Goal: Check status: Check status

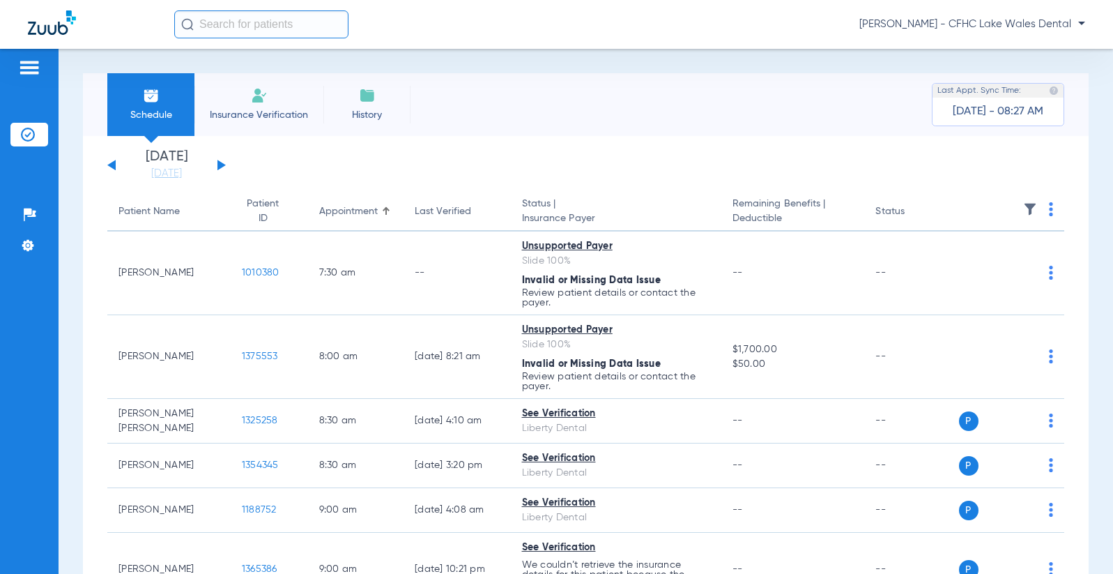
click at [214, 121] on span "Insurance Verification" at bounding box center [259, 115] width 108 height 14
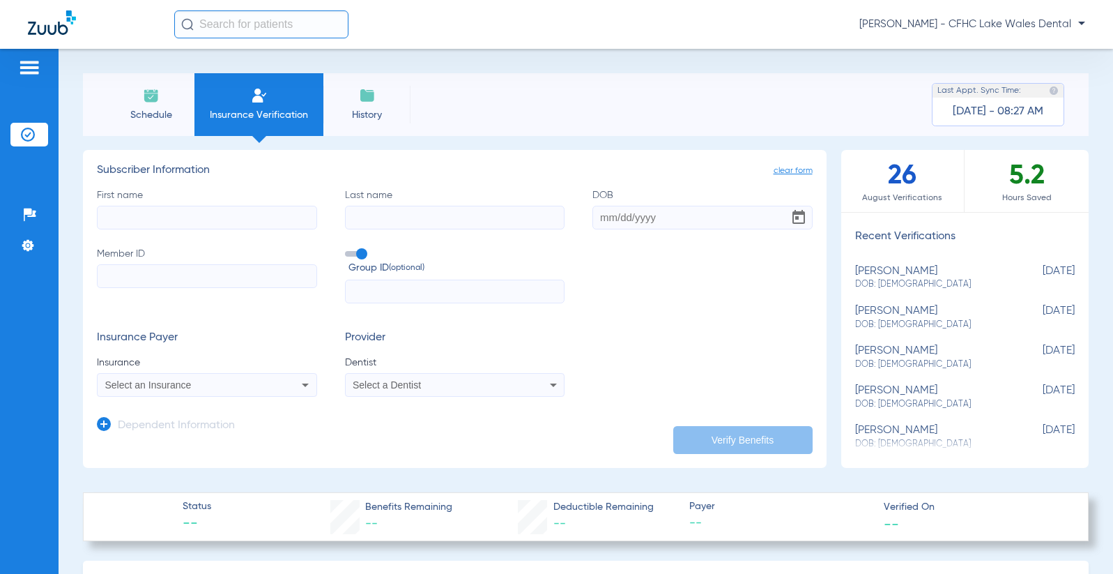
click at [948, 281] on span "DOB: [DEMOGRAPHIC_DATA]" at bounding box center [930, 284] width 151 height 13
type input "KEYVON"
type input "TOBAR"
type input "07/13/2007"
type input "XXA984416396"
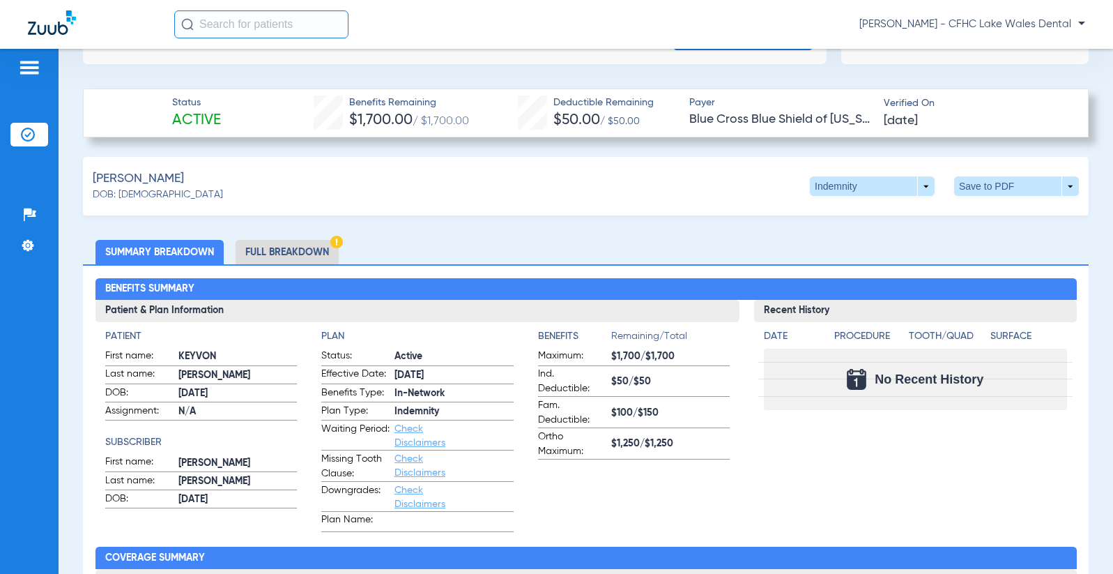
scroll to position [418, 0]
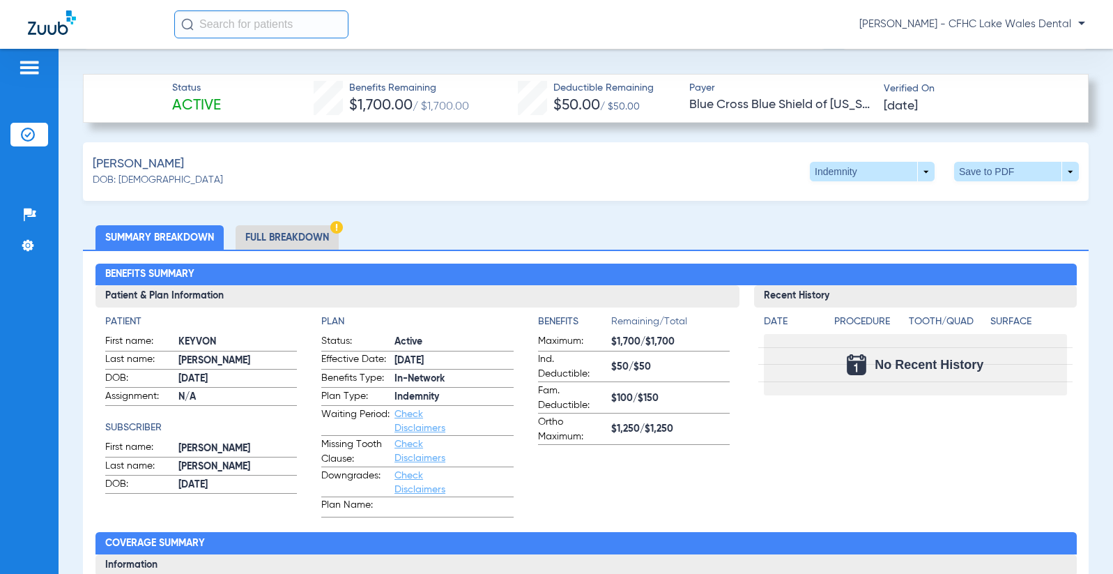
click at [261, 242] on li "Full Breakdown" at bounding box center [287, 237] width 103 height 24
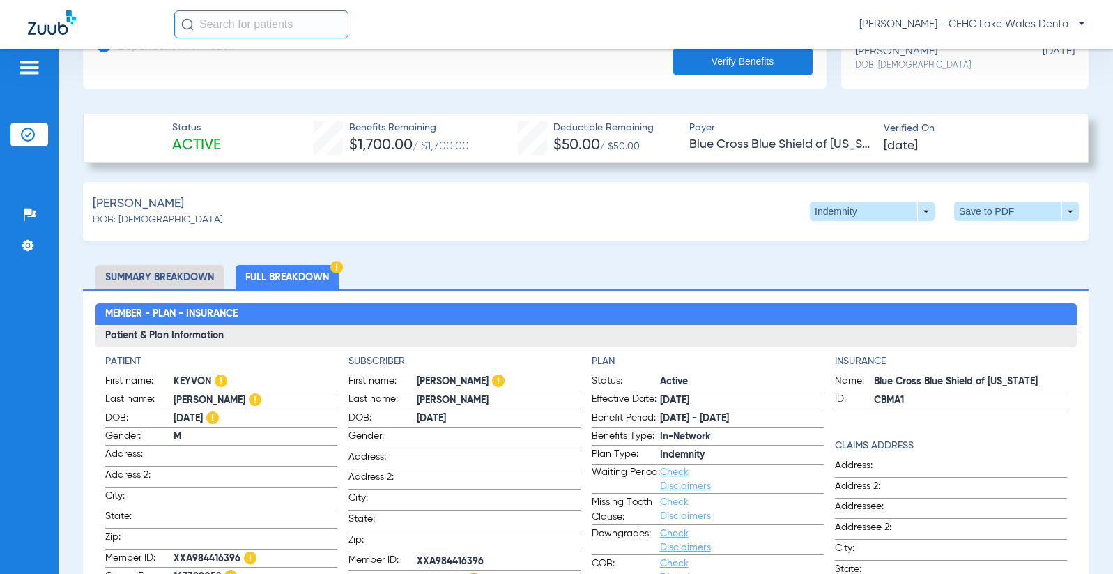
scroll to position [348, 0]
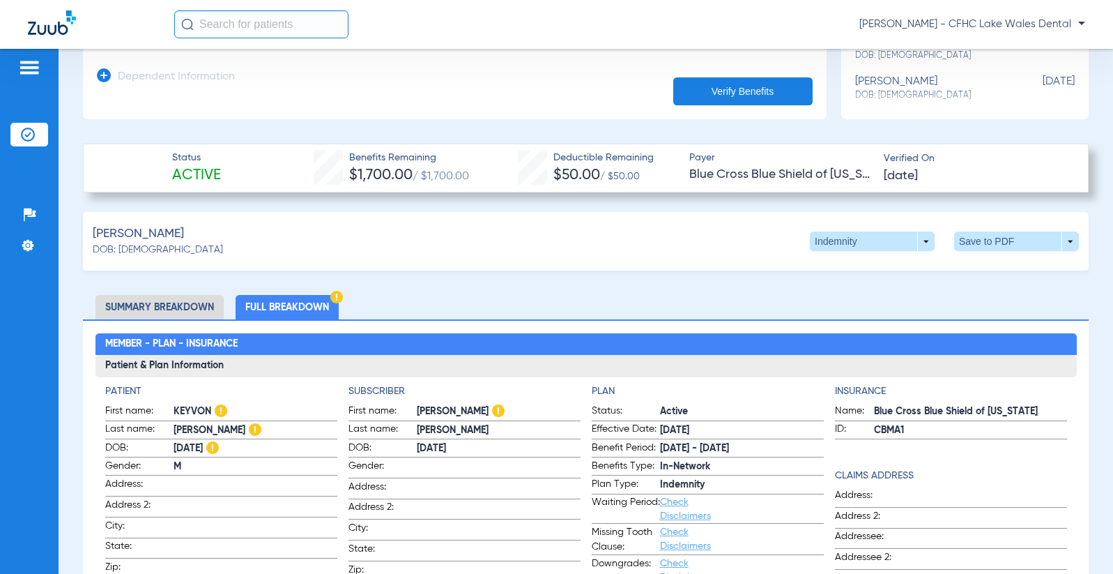
click at [141, 300] on li "Summary Breakdown" at bounding box center [159, 307] width 128 height 24
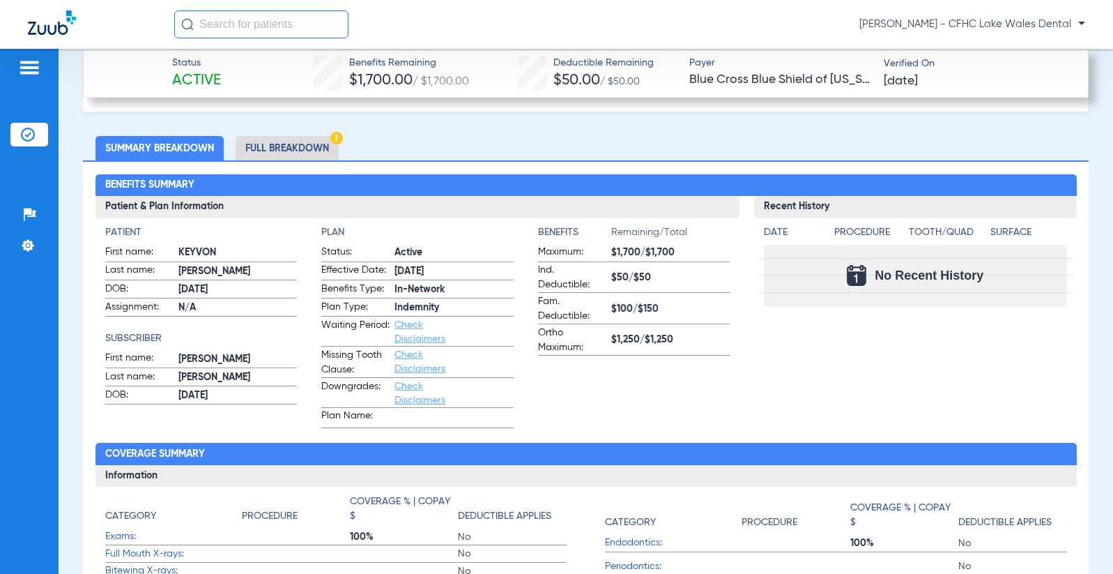
scroll to position [488, 0]
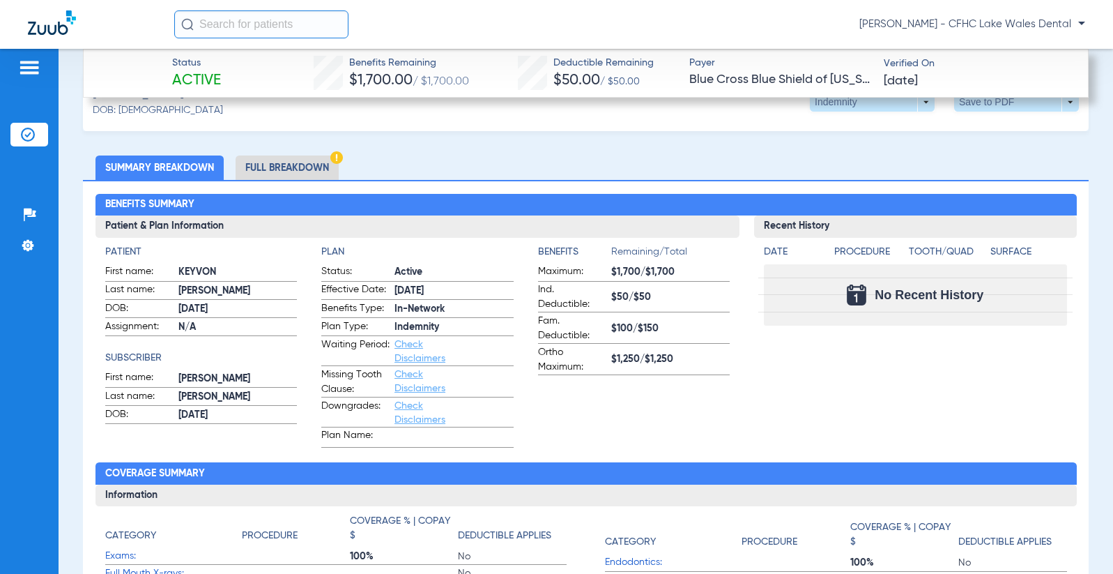
click at [282, 165] on li "Full Breakdown" at bounding box center [287, 167] width 103 height 24
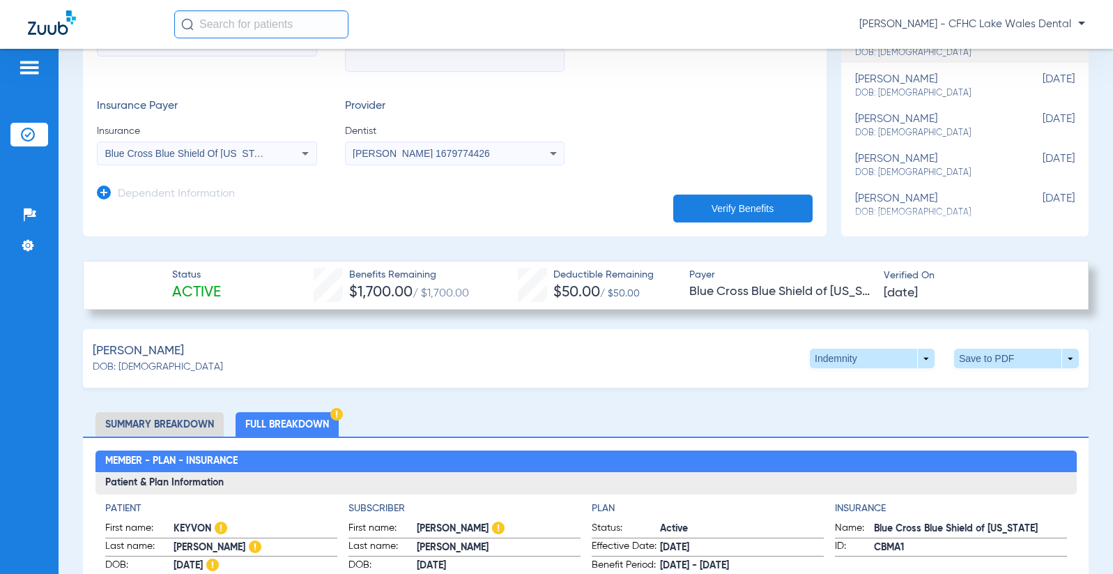
scroll to position [279, 0]
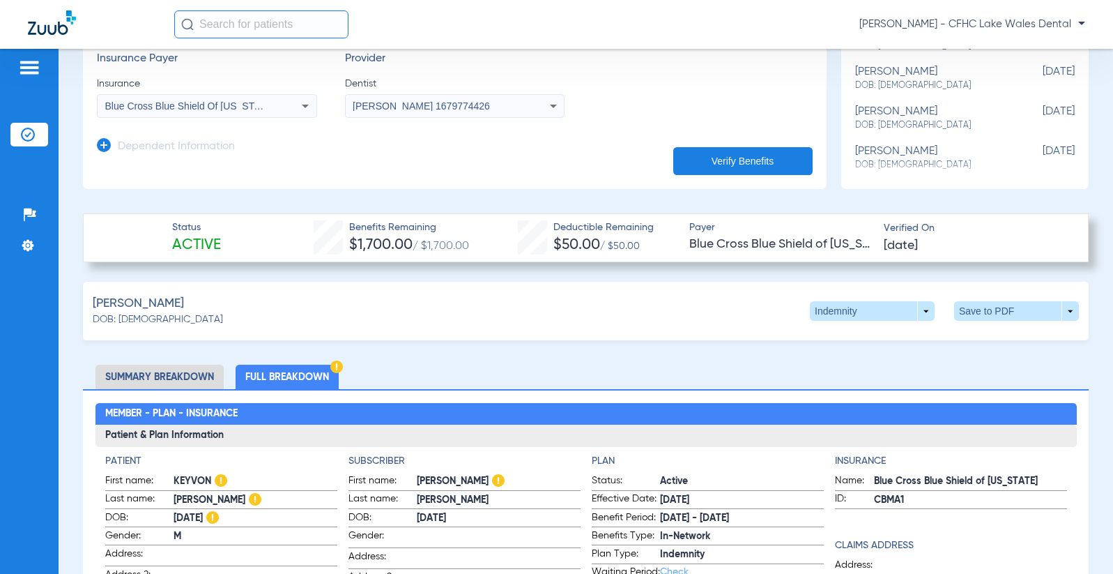
click at [136, 364] on li "Summary Breakdown" at bounding box center [159, 376] width 128 height 24
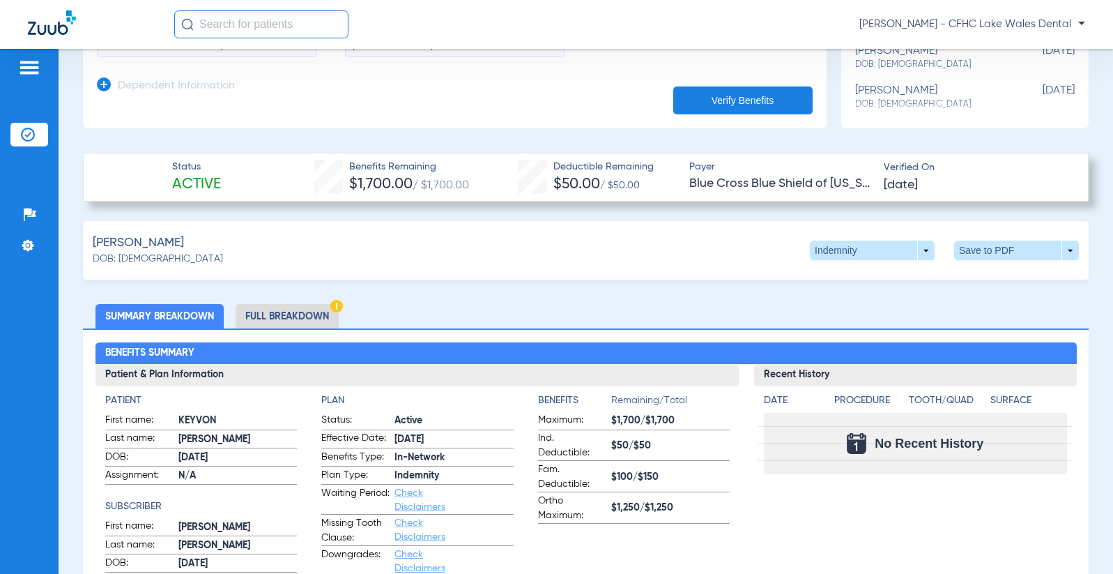
scroll to position [348, 0]
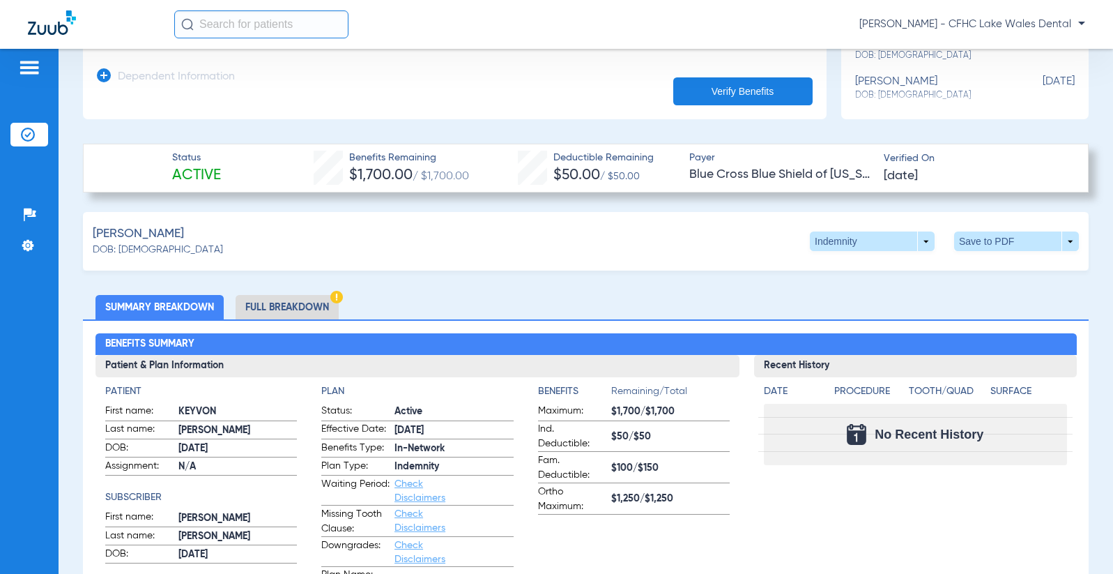
click at [280, 302] on li "Full Breakdown" at bounding box center [287, 307] width 103 height 24
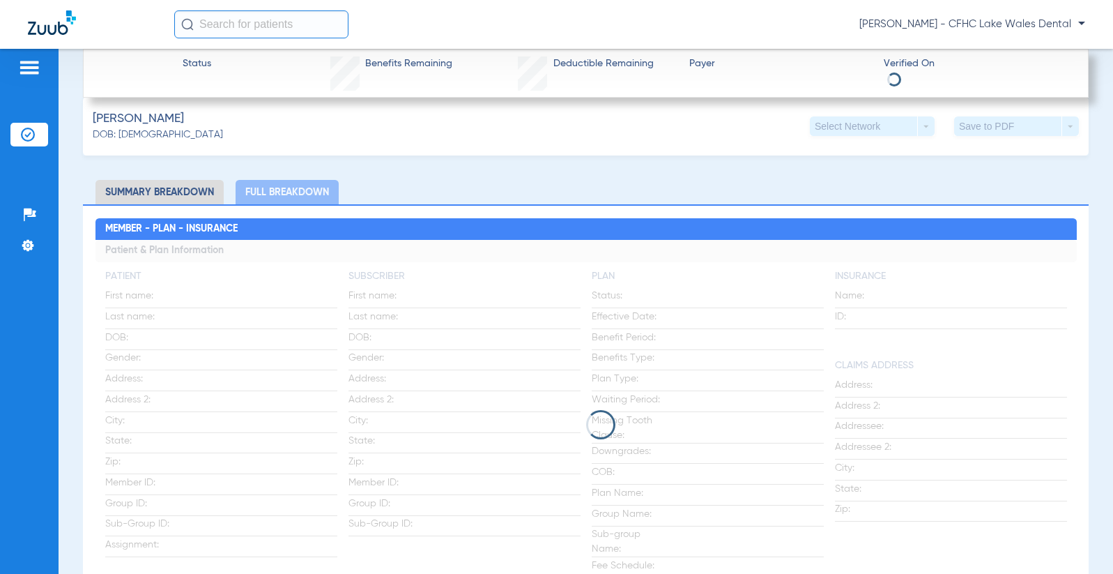
scroll to position [627, 0]
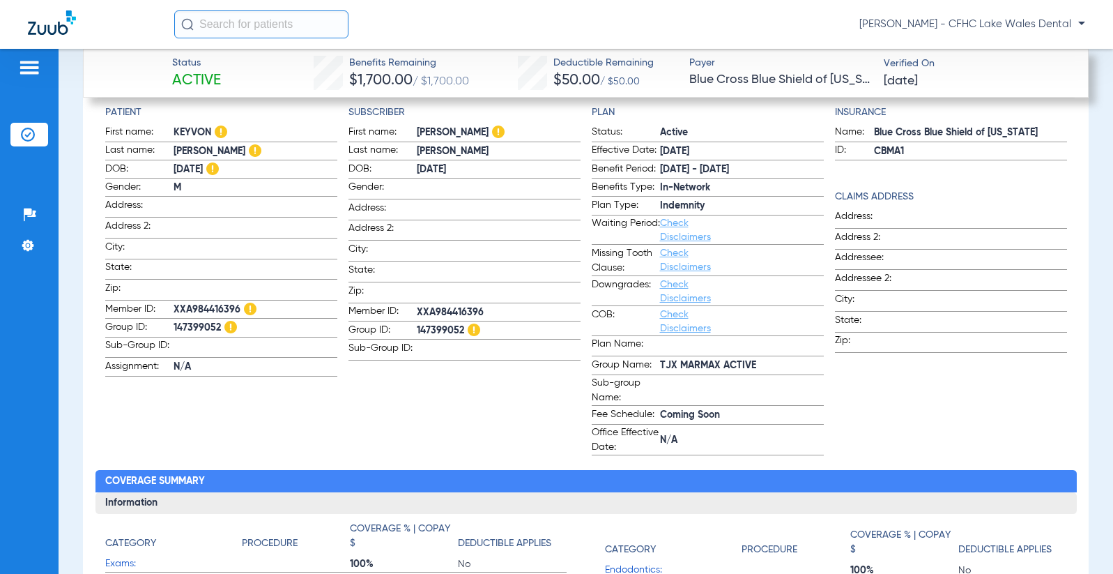
click at [445, 294] on app-input-field at bounding box center [499, 293] width 164 height 19
click at [445, 305] on span "XXA984416396" at bounding box center [499, 312] width 164 height 15
copy span "XXA984416396"
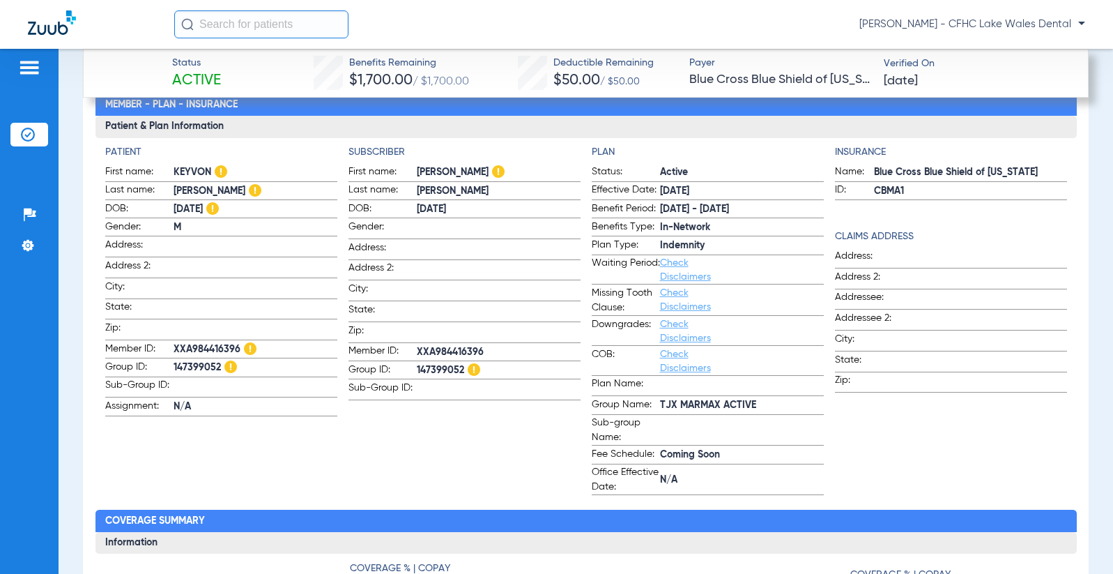
scroll to position [488, 0]
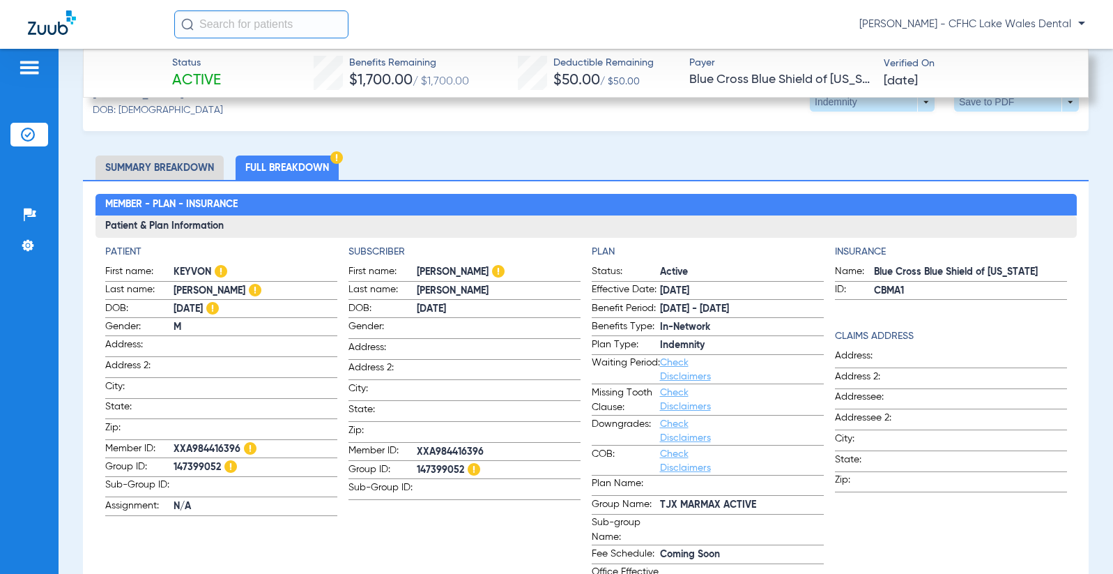
click at [276, 245] on h4 "Patient" at bounding box center [221, 252] width 232 height 15
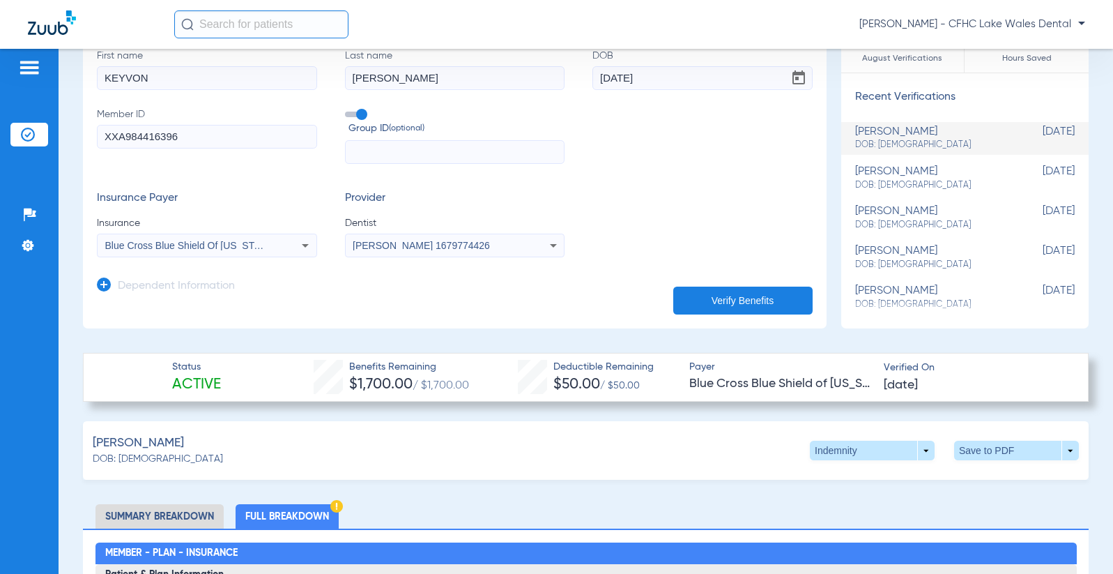
scroll to position [0, 0]
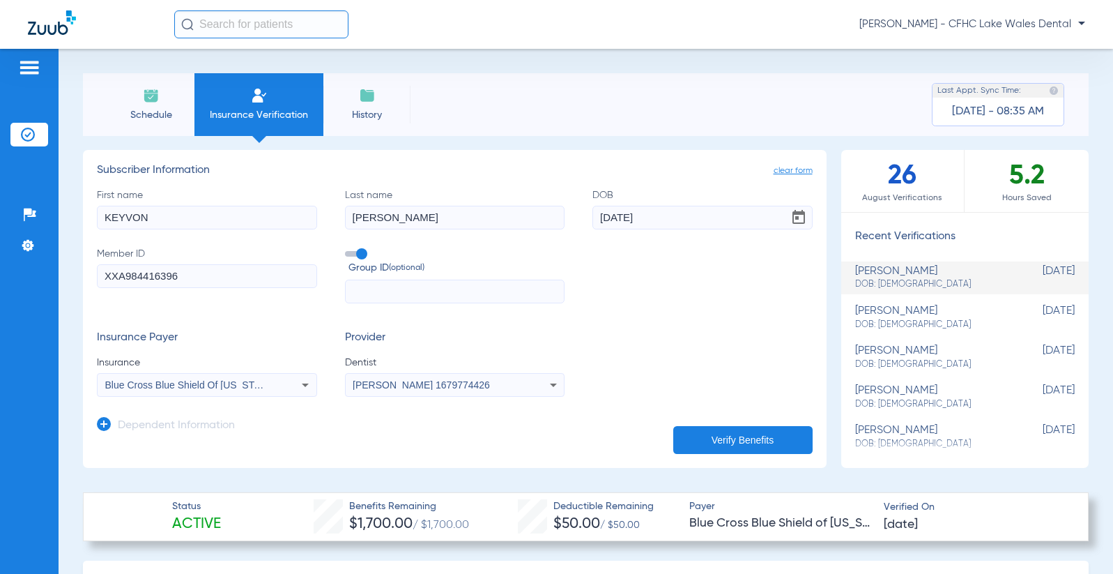
click at [152, 106] on li "Schedule" at bounding box center [150, 104] width 87 height 63
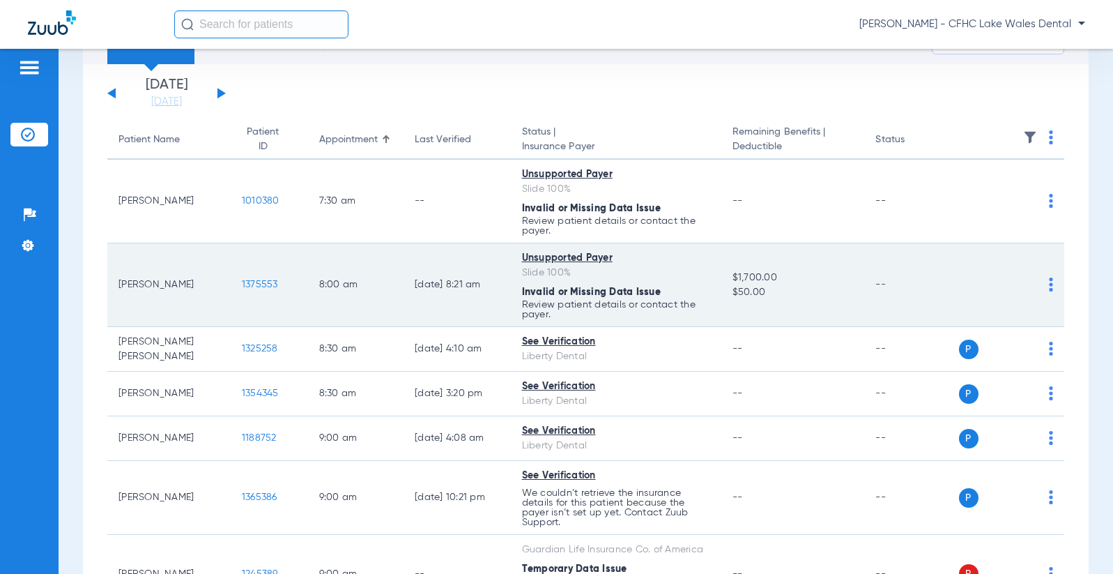
scroll to position [139, 0]
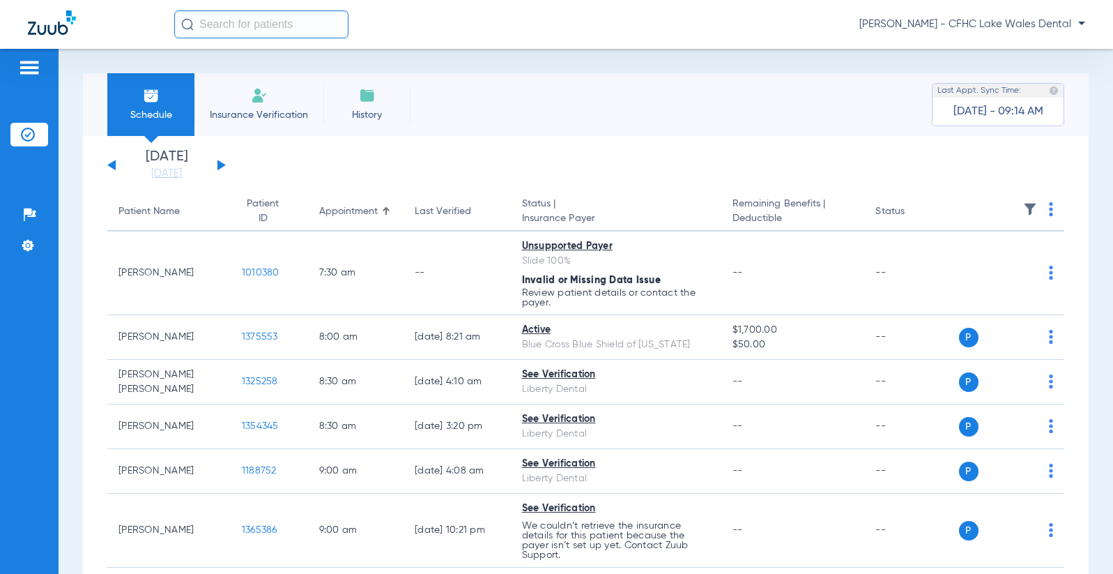
click at [732, 85] on div "Schedule Insurance Verification History Last Appt. Sync Time: [DATE] - 09:14 AM" at bounding box center [586, 104] width 1006 height 63
click at [221, 161] on div "[DATE] [DATE] [DATE] [DATE] [DATE] [DATE] [DATE] [DATE] [DATE] [DATE] [DATE] [D…" at bounding box center [166, 165] width 118 height 31
click at [219, 164] on button at bounding box center [221, 165] width 8 height 10
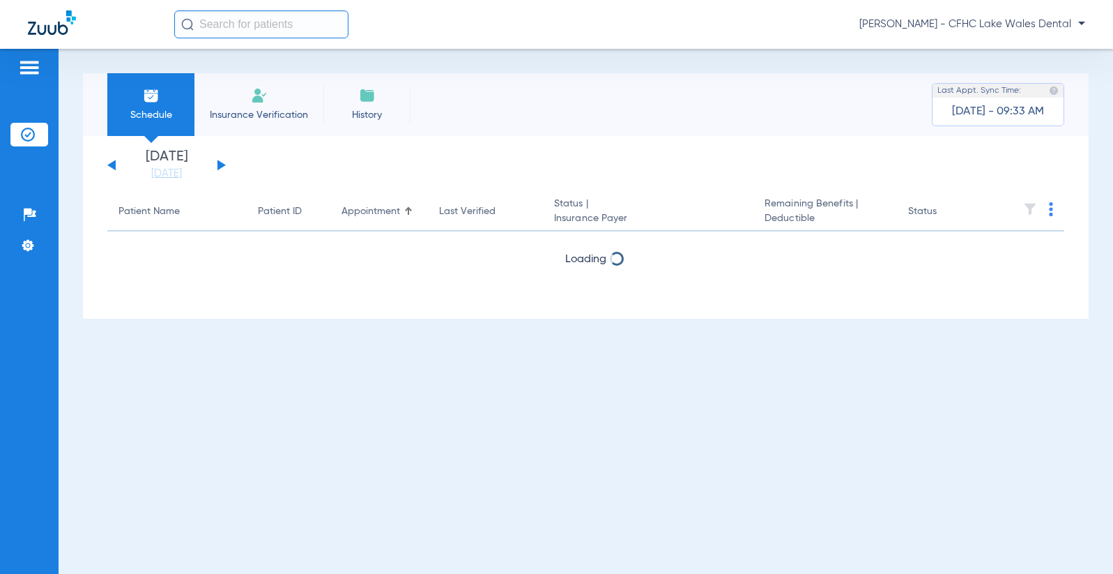
click at [219, 164] on button at bounding box center [221, 165] width 8 height 10
click at [219, 114] on span "Insurance Verification" at bounding box center [259, 115] width 108 height 14
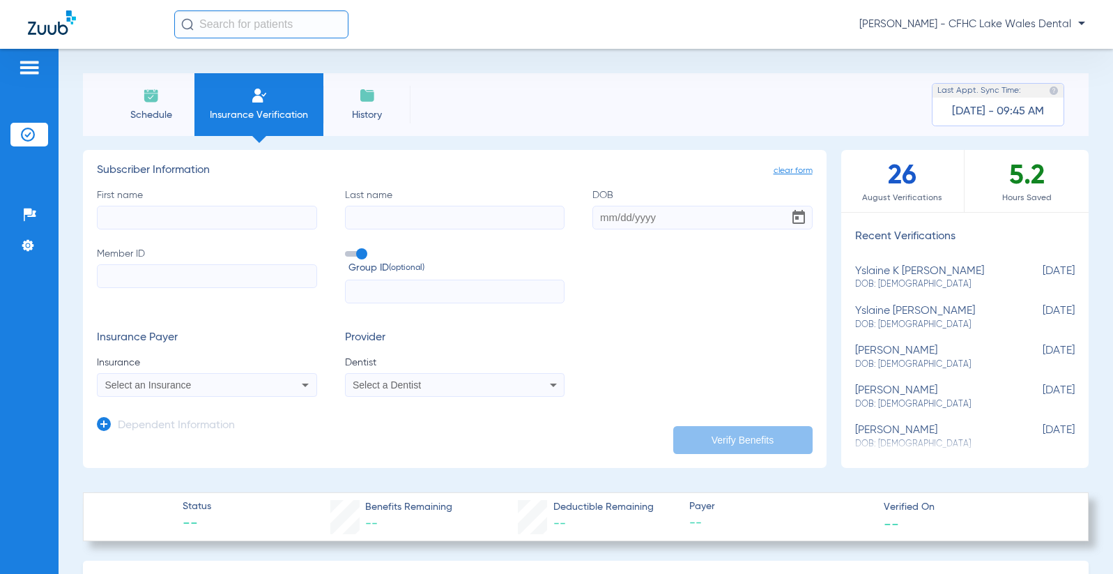
click at [231, 219] on input "First name" at bounding box center [207, 218] width 220 height 24
type input "CRYSTAL"
type input "[PERSON_NAME]"
type input "[DATE]"
click at [233, 281] on input "Member ID" at bounding box center [207, 276] width 220 height 24
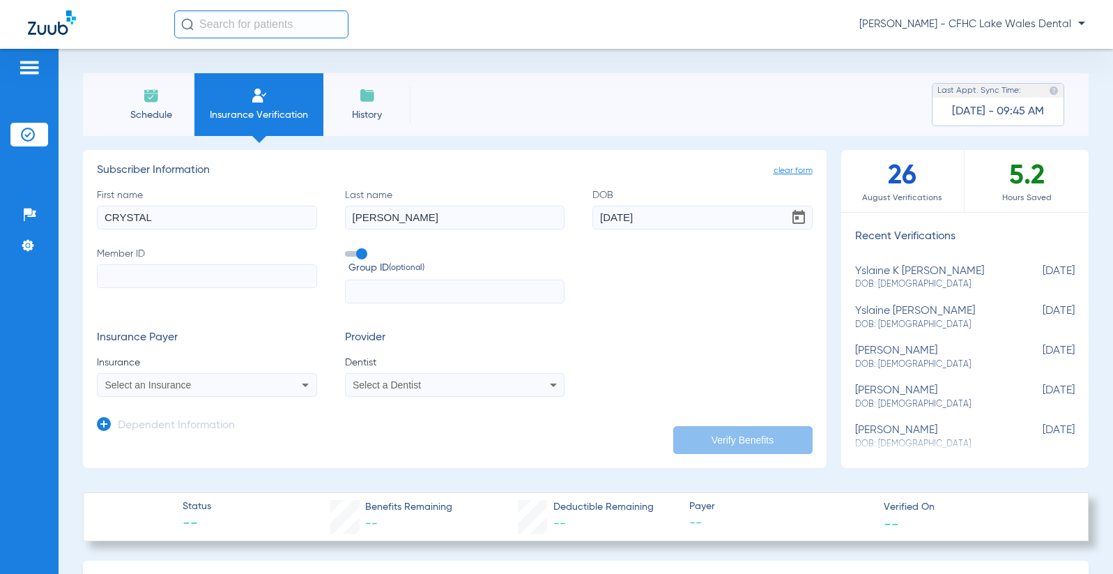
paste input "7829088730"
type input "7829088730"
click at [262, 381] on div "Select an Insurance" at bounding box center [186, 385] width 163 height 10
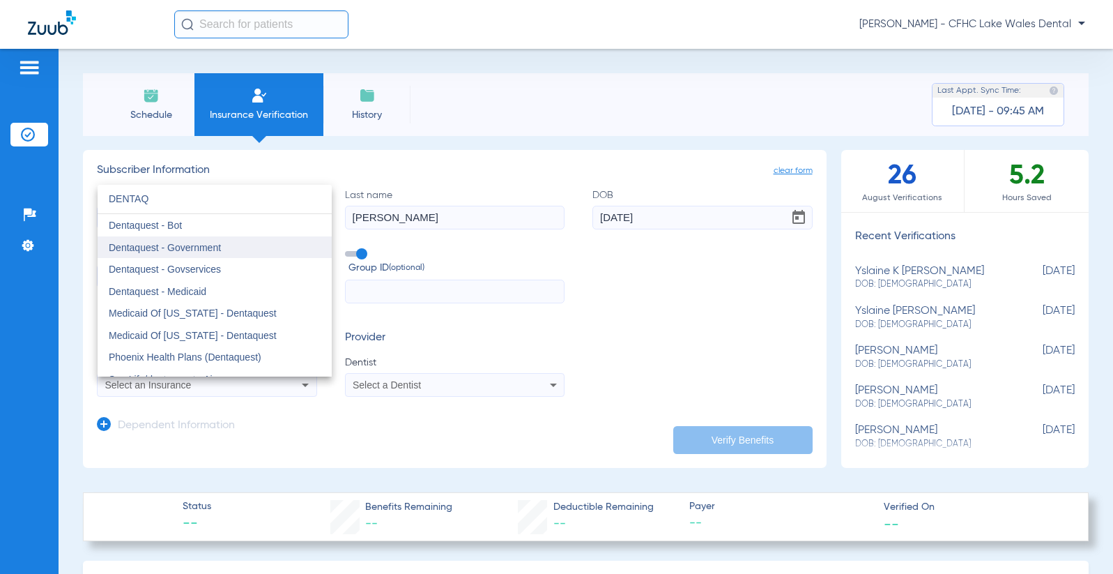
type input "DENTAQ"
click at [190, 246] on span "Dentaquest - Government" at bounding box center [165, 247] width 112 height 11
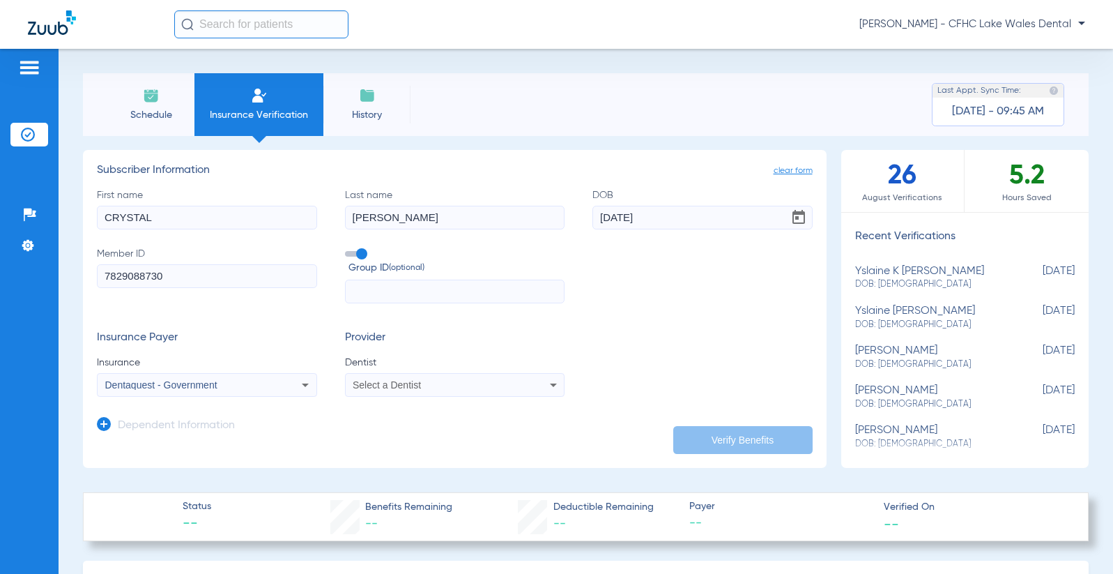
click at [417, 381] on span "Select a Dentist" at bounding box center [387, 384] width 68 height 11
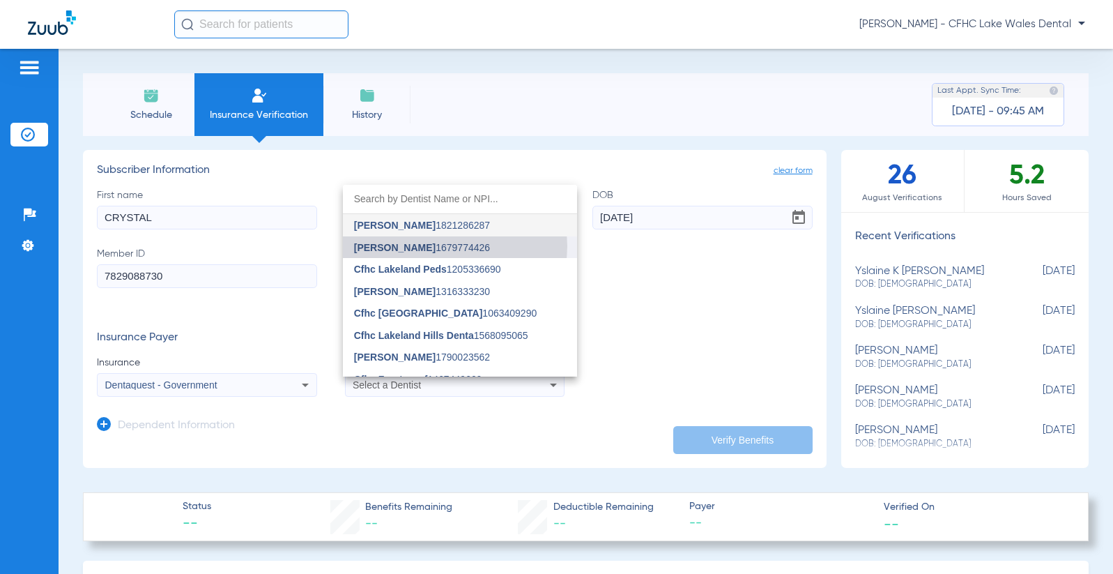
click at [454, 246] on span "Luis Congote 1679774426" at bounding box center [422, 248] width 136 height 10
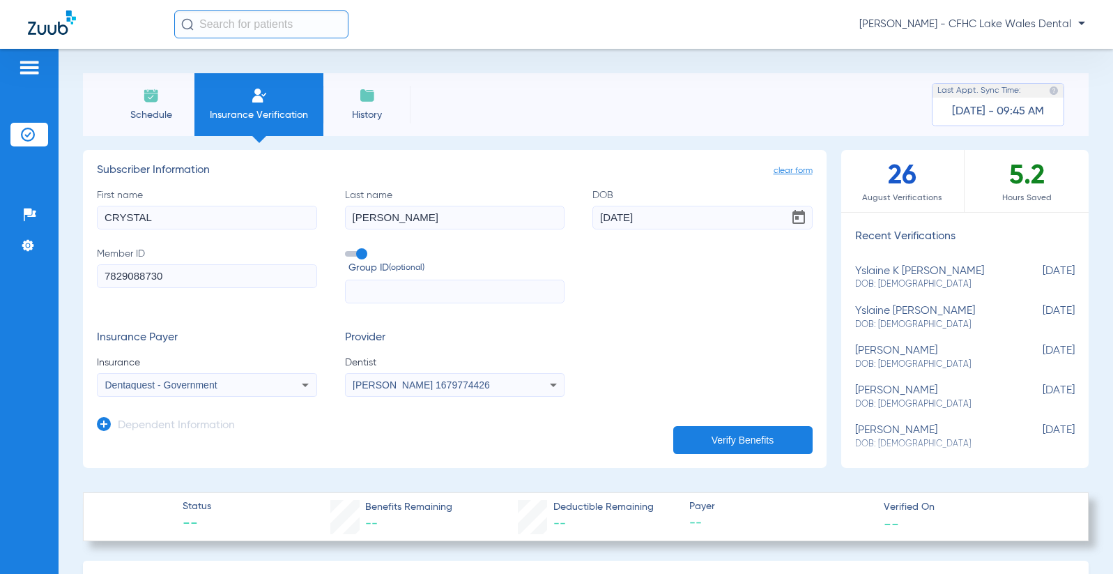
click at [700, 426] on button "Verify Benefits" at bounding box center [742, 440] width 139 height 28
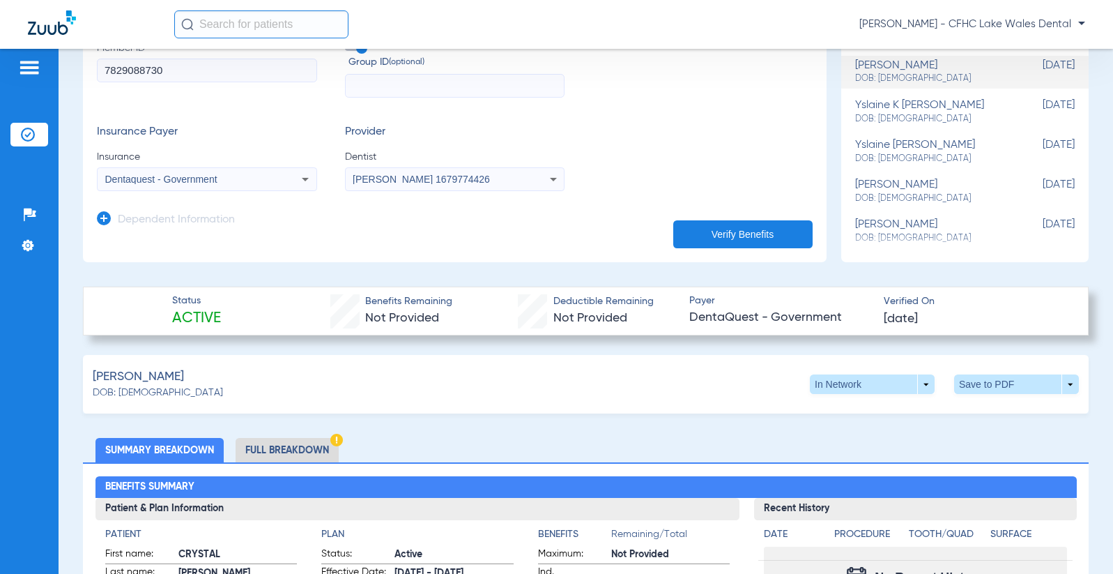
scroll to position [418, 0]
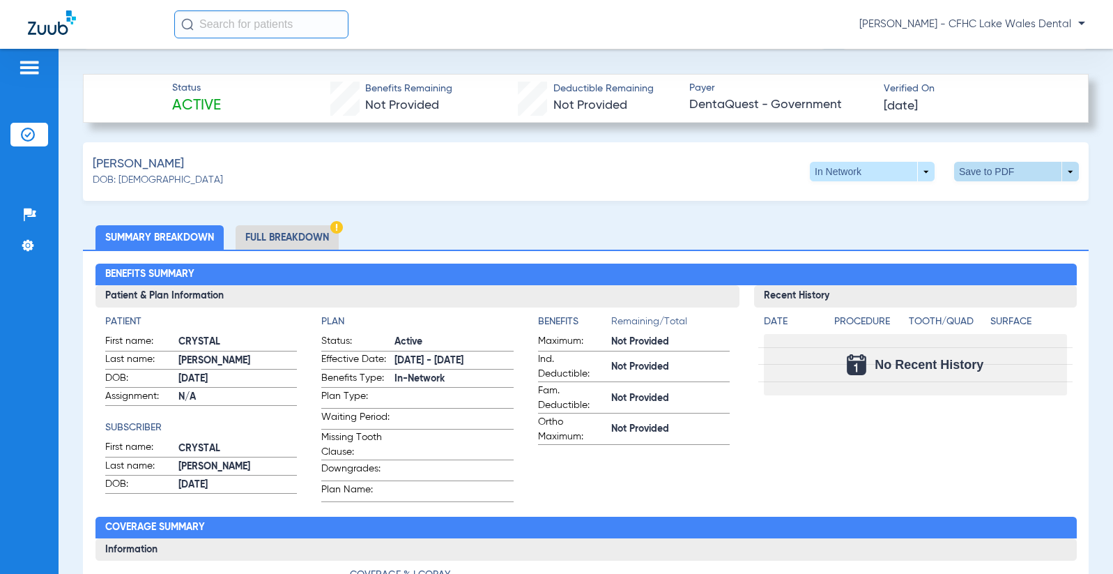
click at [973, 174] on span at bounding box center [1016, 172] width 125 height 20
click at [900, 196] on span "Save to PDF" at bounding box center [901, 198] width 55 height 10
click at [288, 239] on li "Full Breakdown" at bounding box center [287, 237] width 103 height 24
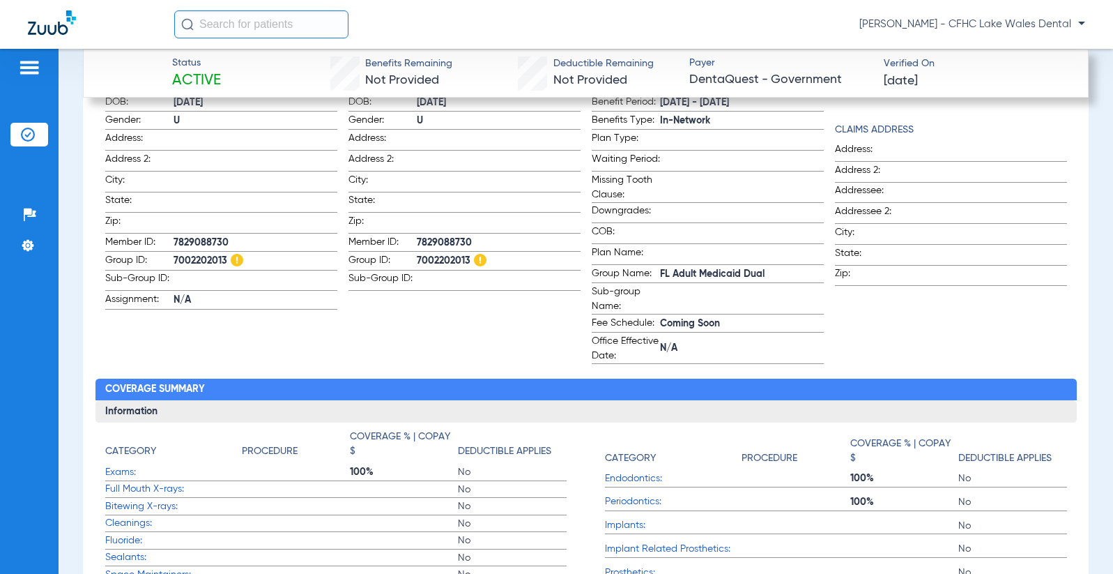
scroll to position [697, 0]
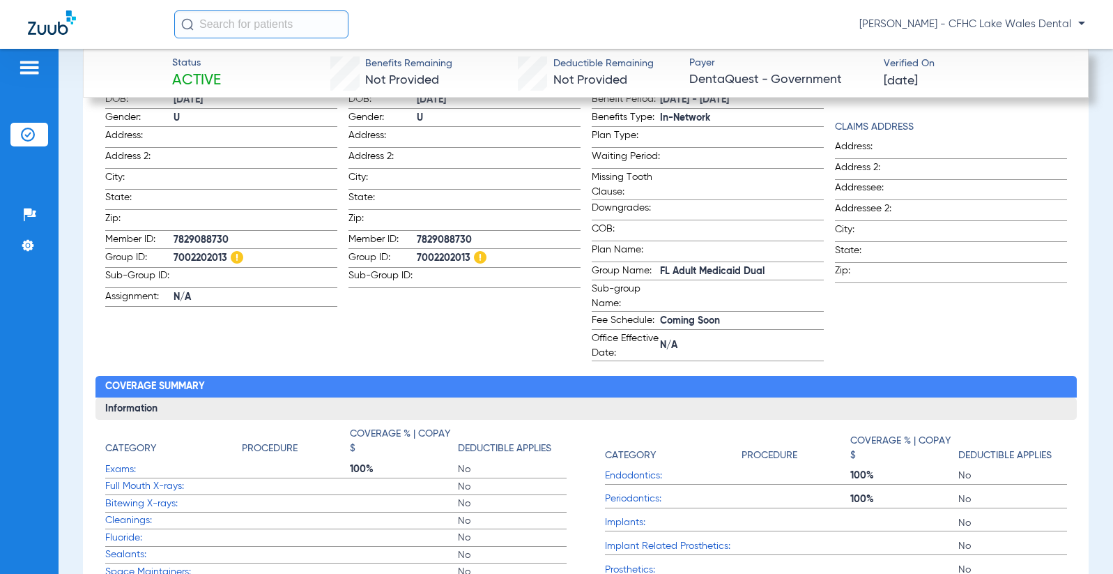
click at [37, 133] on li "Insurance Verification" at bounding box center [29, 135] width 38 height 24
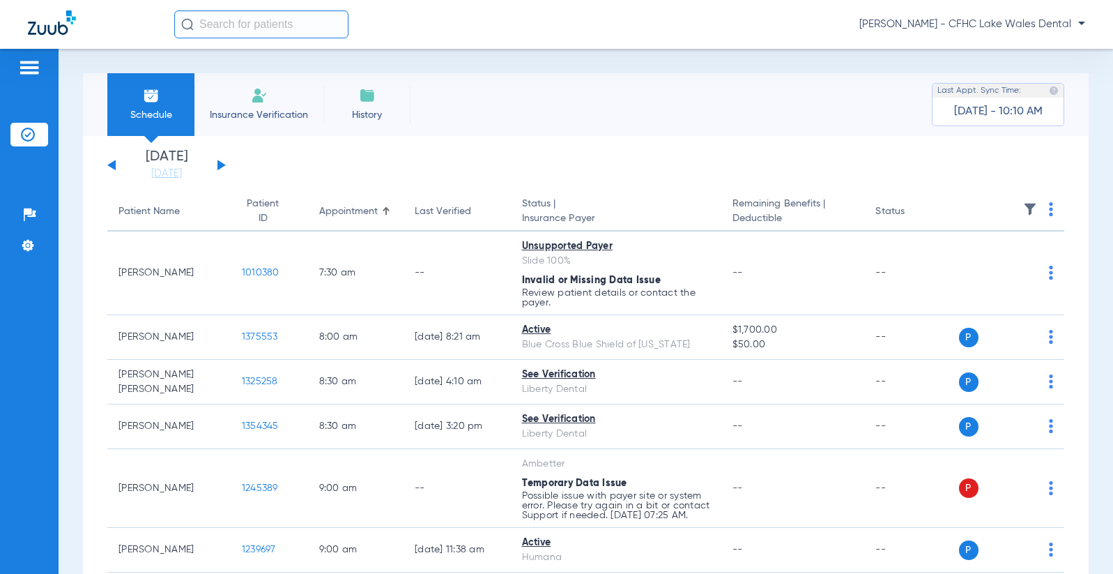
click at [215, 163] on div "[DATE] [DATE] [DATE] [DATE] [DATE] [DATE] [DATE] [DATE] [DATE] [DATE] [DATE] [D…" at bounding box center [166, 165] width 118 height 31
click at [221, 164] on button at bounding box center [221, 165] width 8 height 10
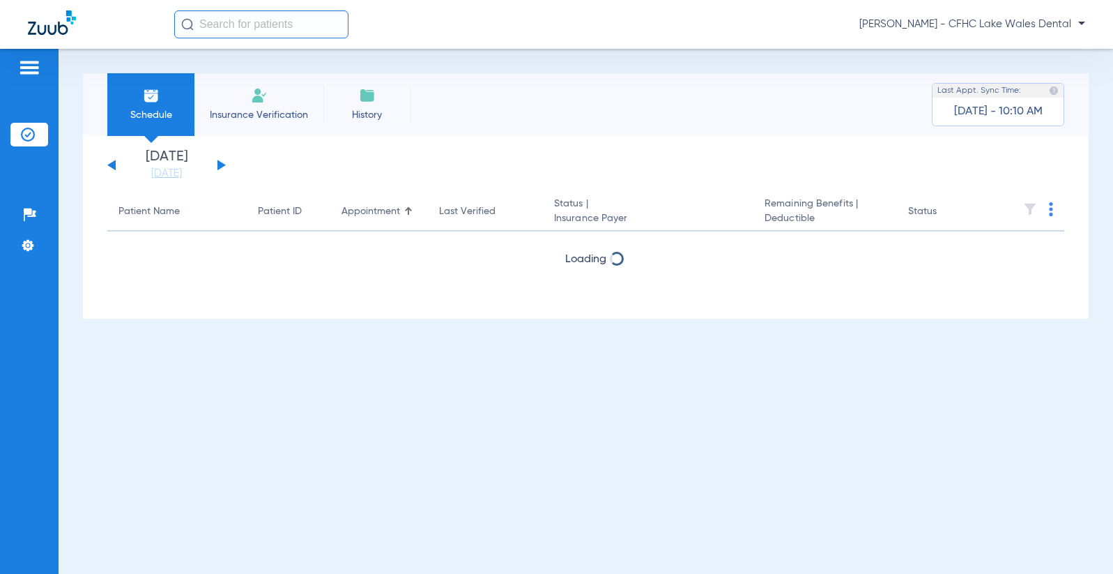
click at [221, 164] on button at bounding box center [221, 165] width 8 height 10
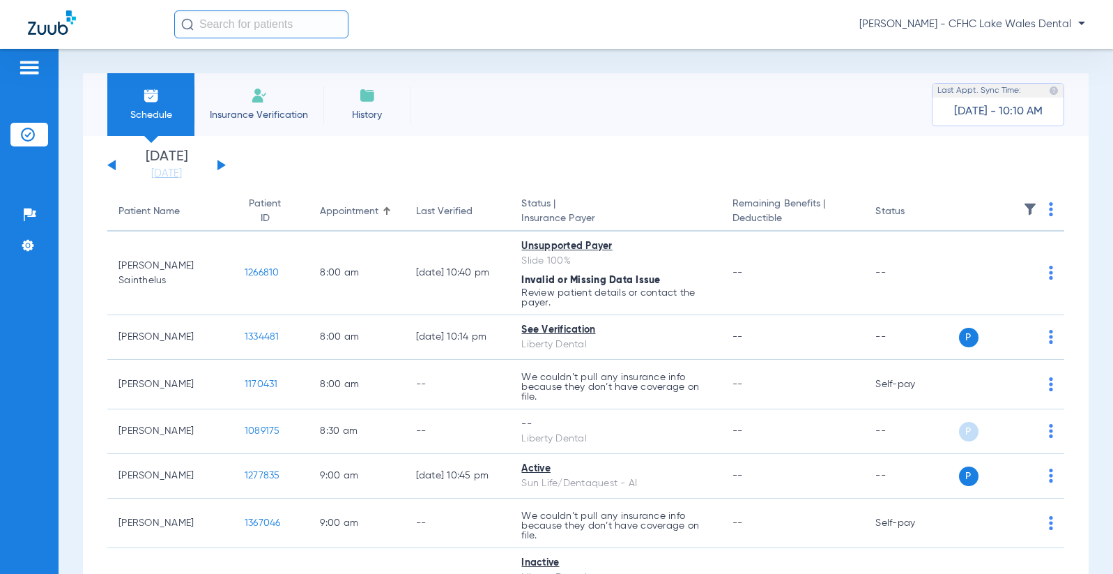
drag, startPoint x: 294, startPoint y: 114, endPoint x: 333, endPoint y: 126, distance: 41.0
click at [294, 114] on span "Insurance Verification" at bounding box center [259, 115] width 108 height 14
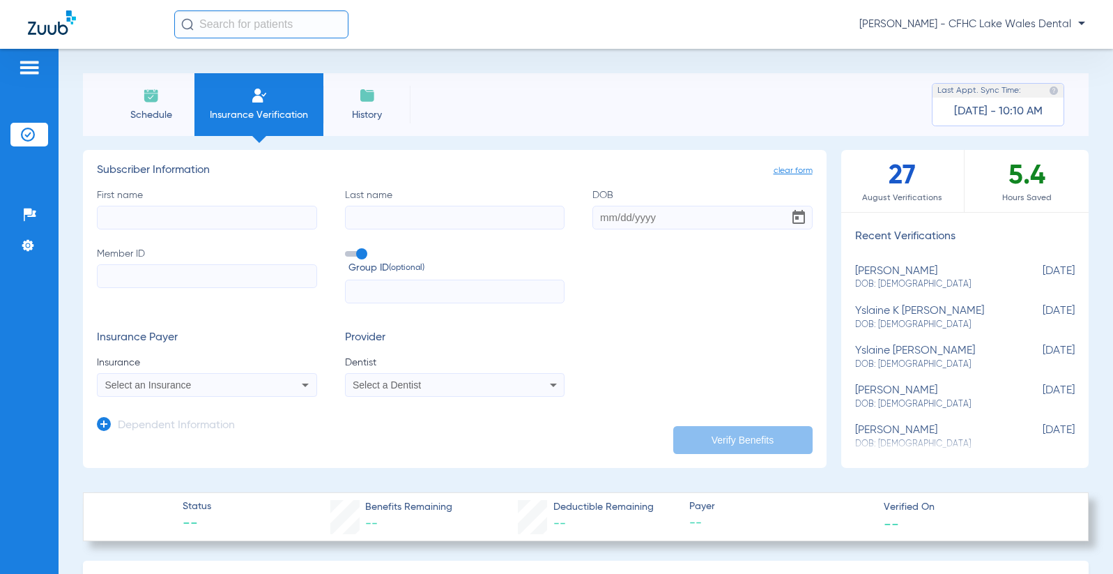
click at [282, 220] on input "First name" at bounding box center [207, 218] width 220 height 24
type input "DANIELLA"
type input "ROMAN"
click at [706, 217] on input "DOB Required" at bounding box center [702, 218] width 220 height 24
type input "11/08/2012"
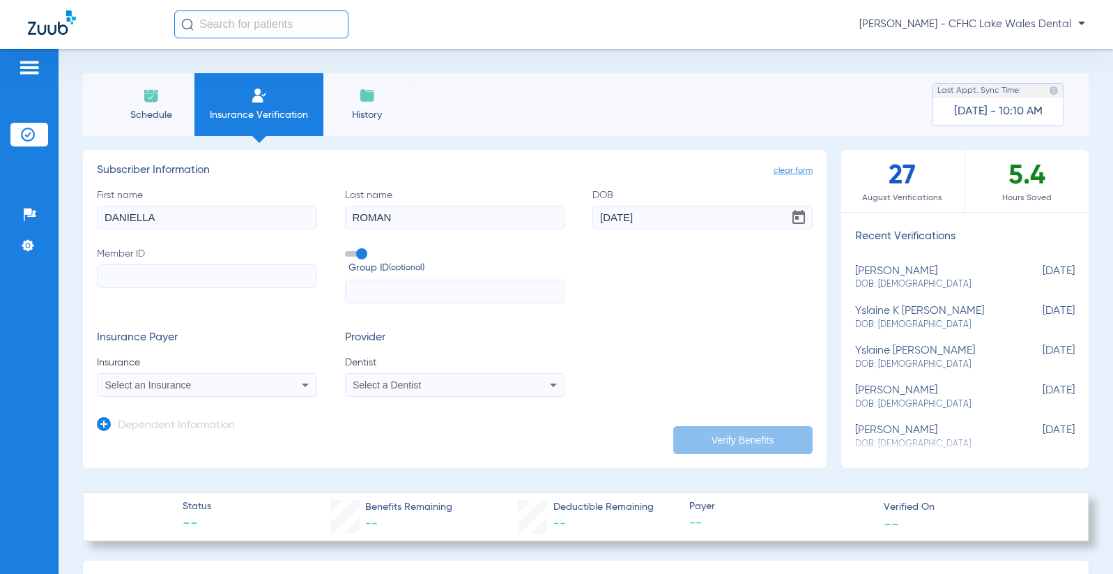
click at [301, 289] on label "Member ID" at bounding box center [207, 275] width 220 height 57
click at [301, 288] on input "Member ID" at bounding box center [207, 276] width 220 height 24
click at [169, 114] on span "Schedule" at bounding box center [151, 115] width 66 height 14
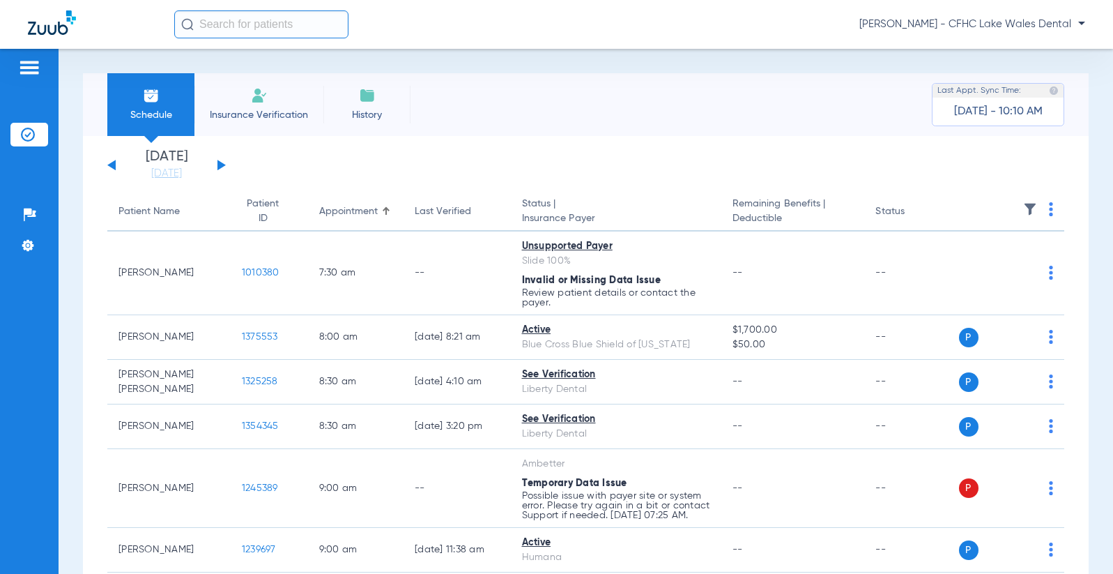
click at [217, 161] on button at bounding box center [221, 165] width 8 height 10
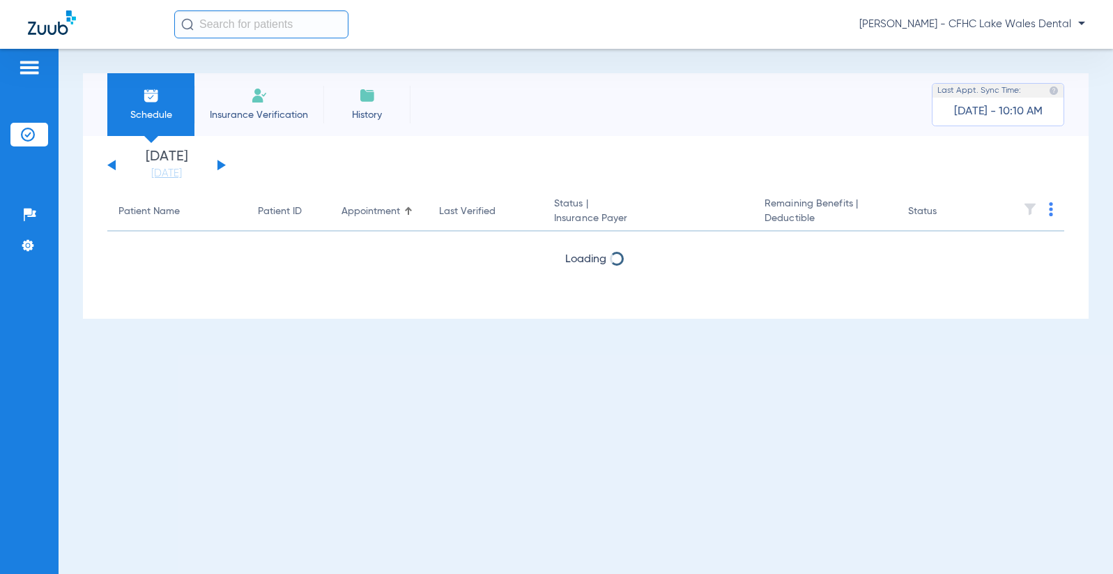
click at [217, 160] on div "[DATE] [DATE] [DATE] [DATE] [DATE] [DATE] [DATE] [DATE] [DATE] [DATE] [DATE] [D…" at bounding box center [166, 165] width 118 height 31
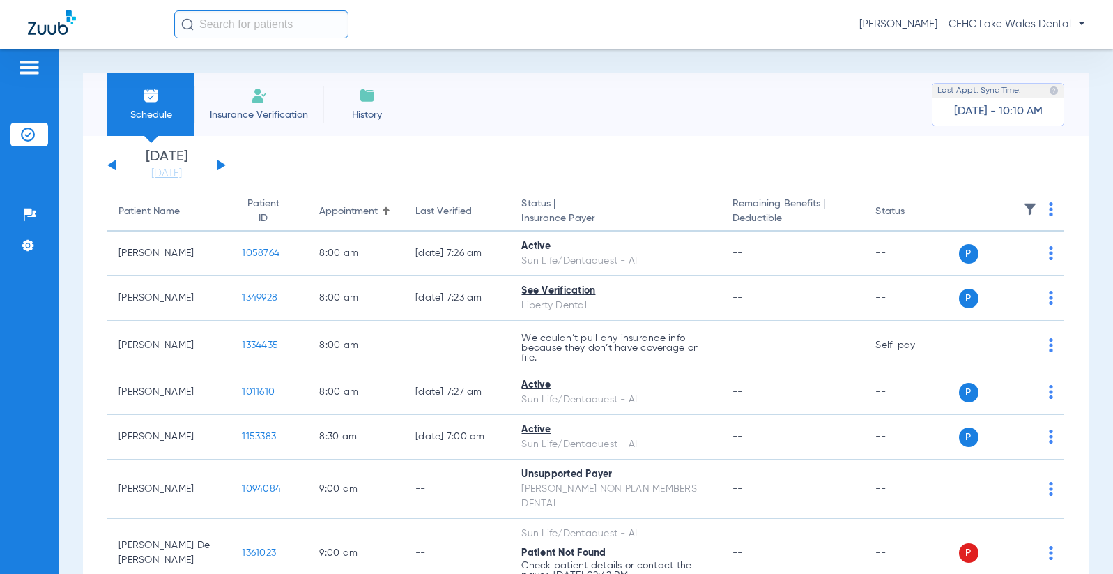
click at [222, 162] on div "[DATE] [DATE] [DATE] [DATE] [DATE] [DATE] [DATE] [DATE] [DATE] [DATE] [DATE] [D…" at bounding box center [166, 165] width 118 height 31
click at [218, 163] on button at bounding box center [221, 165] width 8 height 10
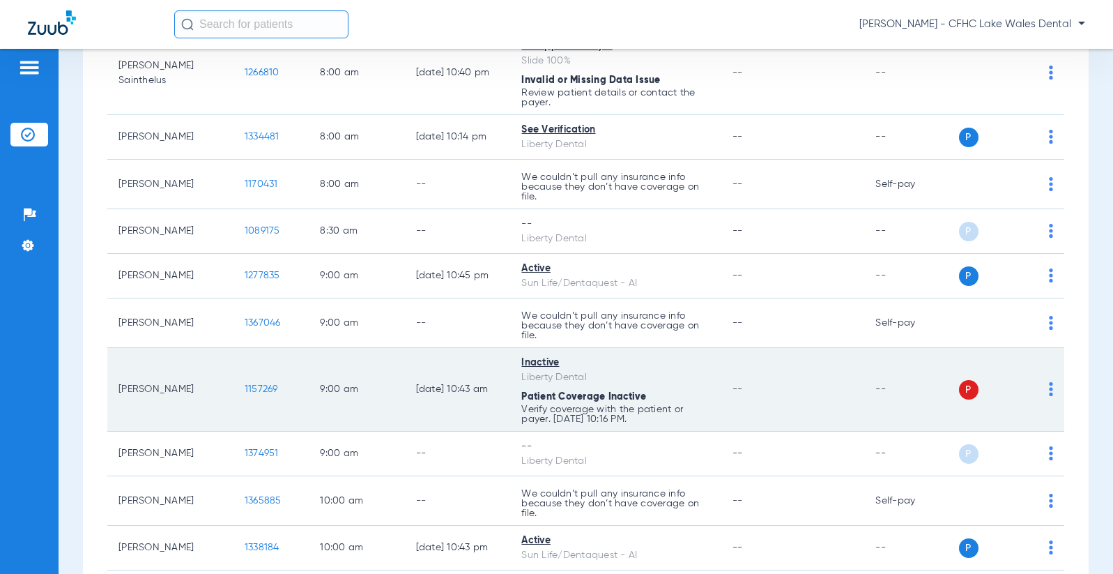
scroll to position [209, 0]
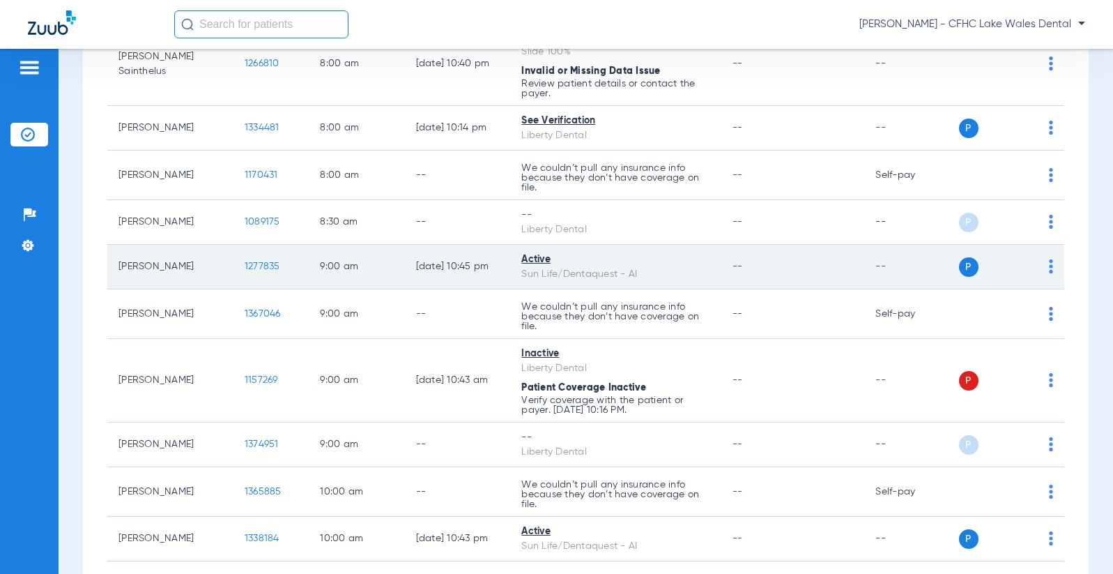
click at [245, 263] on span "1277835" at bounding box center [263, 266] width 36 height 10
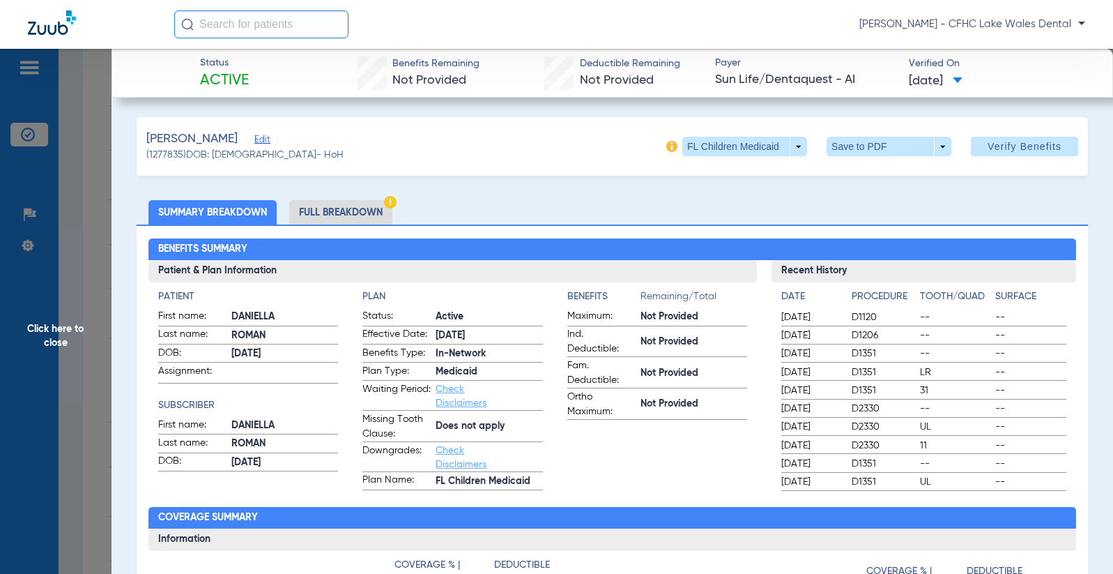
click at [857, 130] on div "ROMAN, DANIELLA Edit (1277835) DOB: 11/08/2012 - HoH FL Children Medicaid arrow…" at bounding box center [612, 146] width 951 height 59
click at [854, 141] on span at bounding box center [889, 147] width 125 height 20
click at [852, 174] on button "insert_drive_file Save to PDF" at bounding box center [869, 174] width 105 height 28
click at [1051, 68] on span "Verified On" at bounding box center [999, 63] width 181 height 15
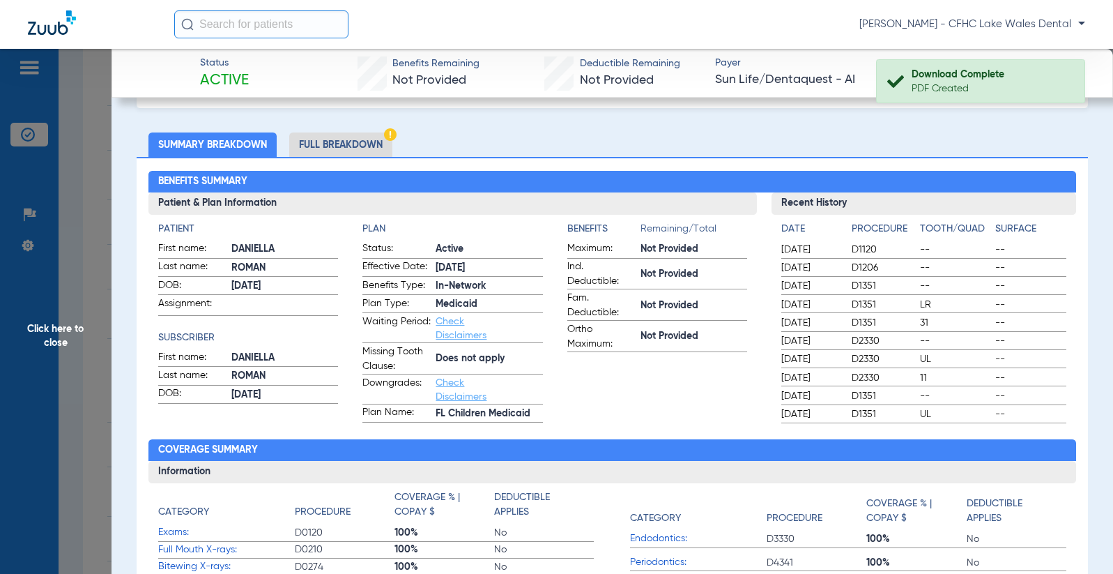
scroll to position [0, 0]
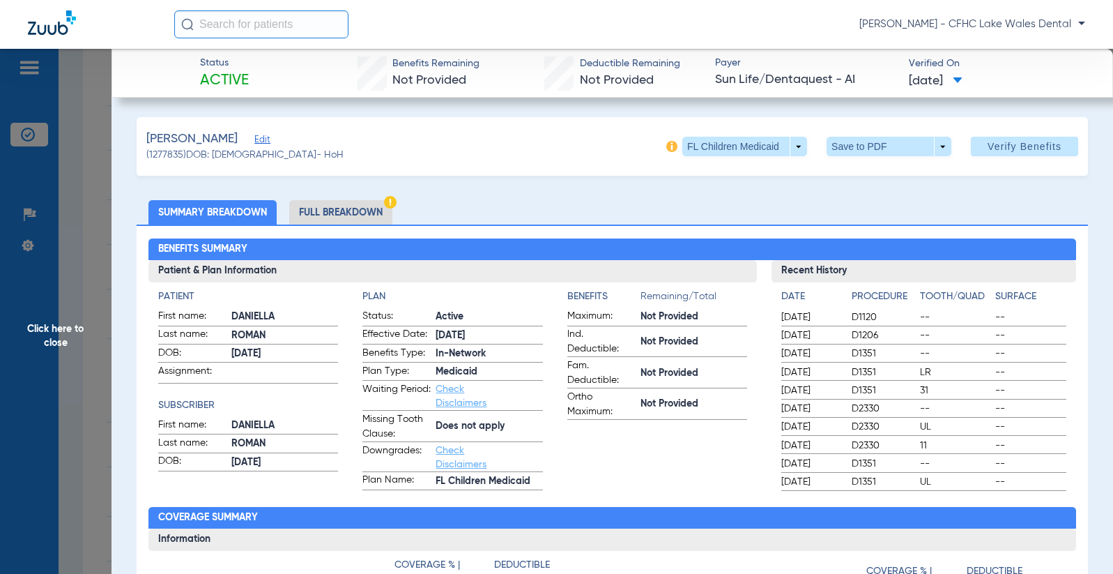
click at [86, 251] on span "Click here to close" at bounding box center [56, 336] width 112 height 574
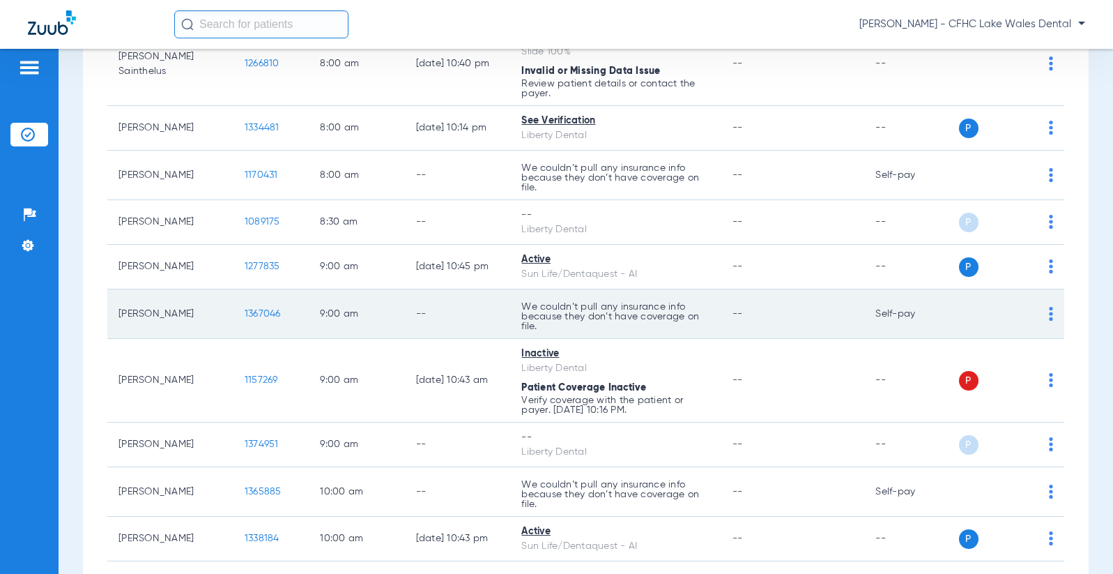
click at [797, 312] on td "--" at bounding box center [793, 313] width 144 height 49
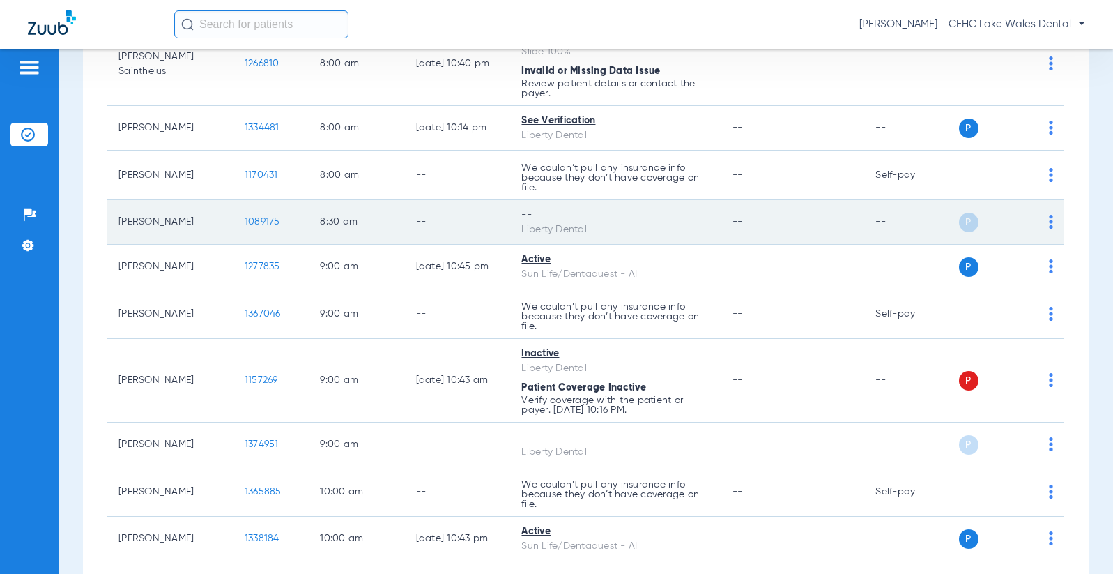
click at [795, 230] on td "--" at bounding box center [793, 222] width 144 height 45
